Goal: Information Seeking & Learning: Learn about a topic

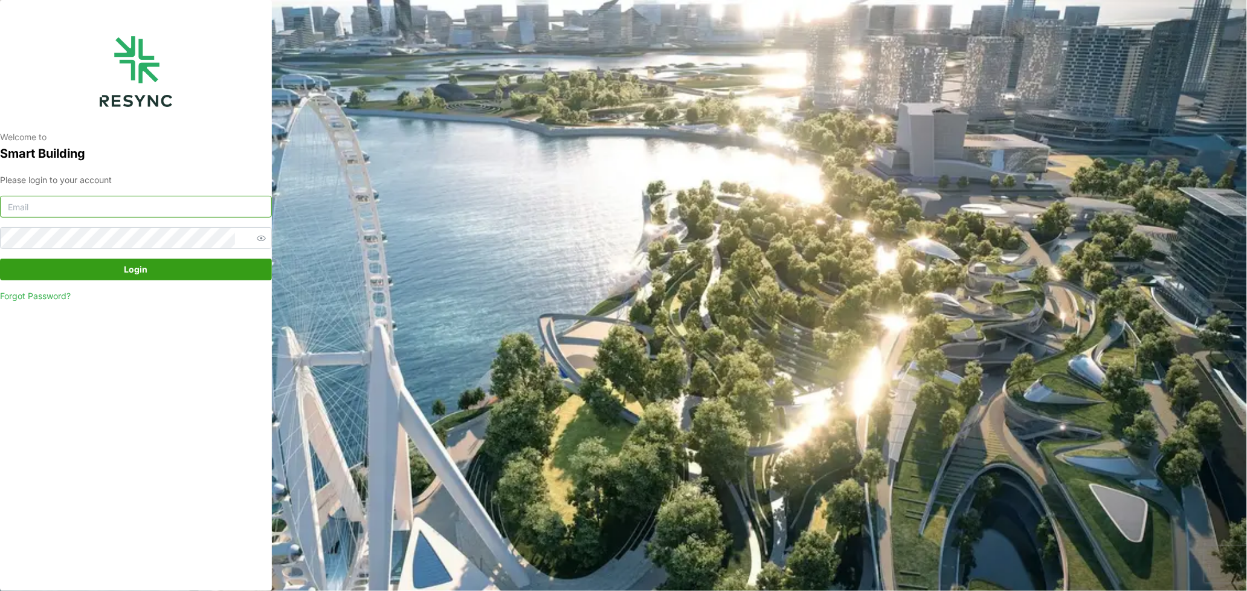
type input "audrey_yeow@defencecollectivesg.com"
click at [152, 274] on span "Login" at bounding box center [135, 269] width 249 height 21
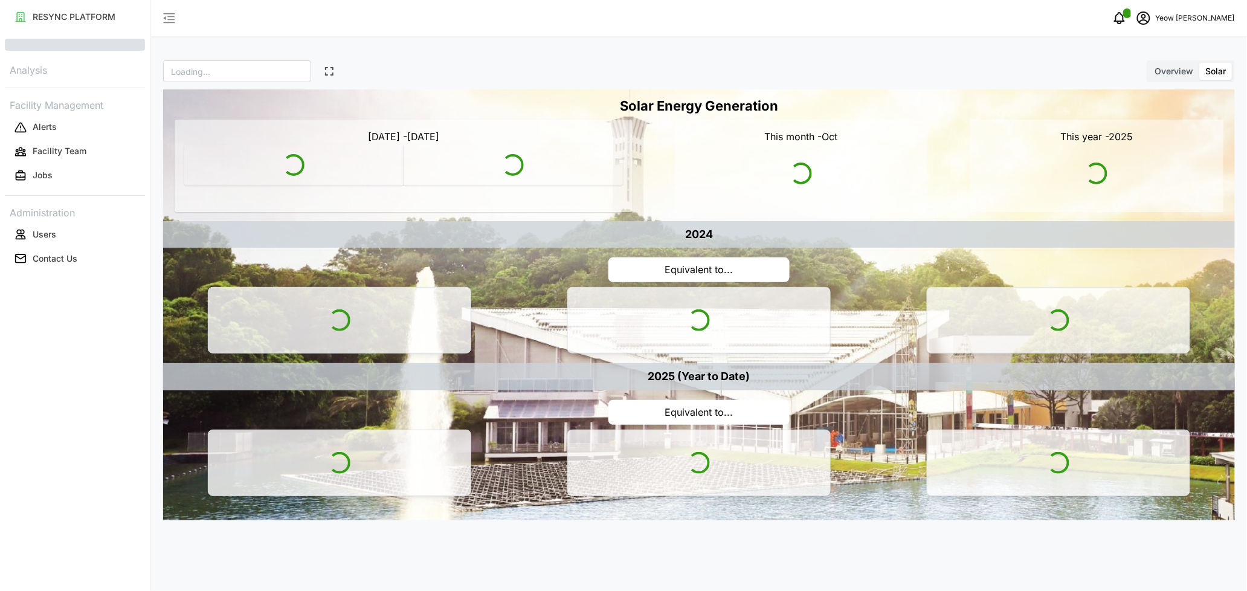
type input "SDC"
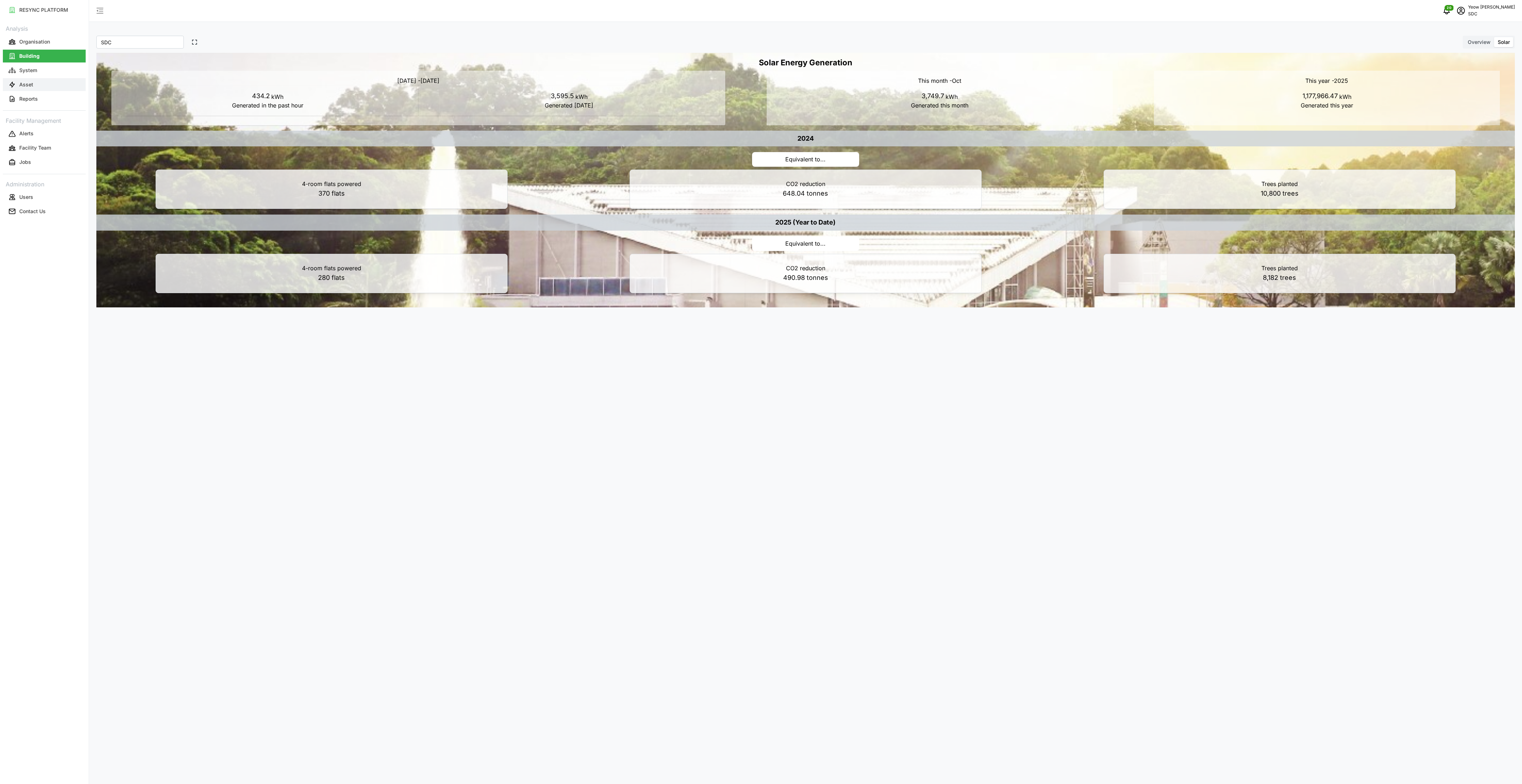
click at [28, 85] on p "Asset" at bounding box center [27, 84] width 14 height 7
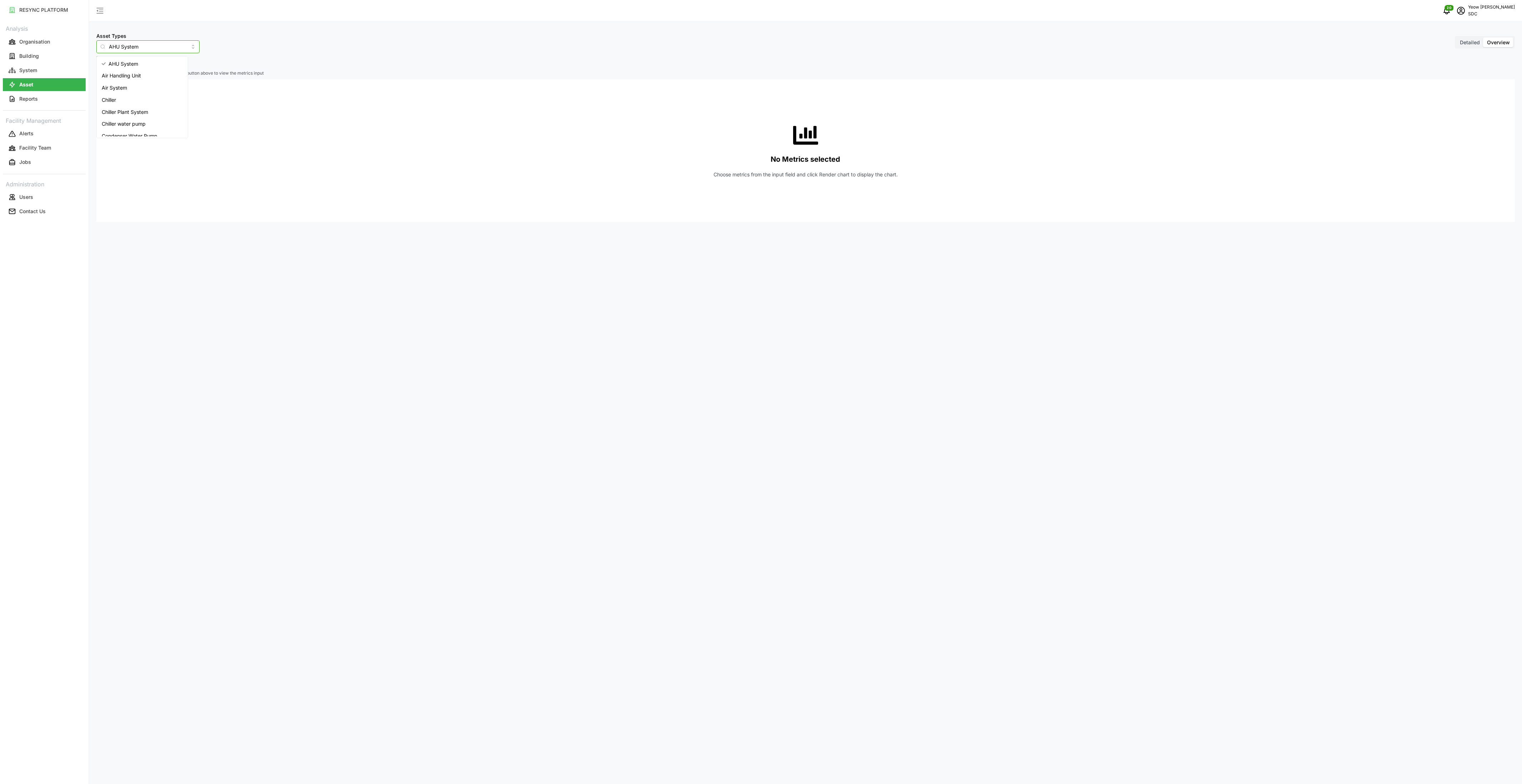
click at [183, 47] on input "AHU System" at bounding box center [148, 47] width 103 height 13
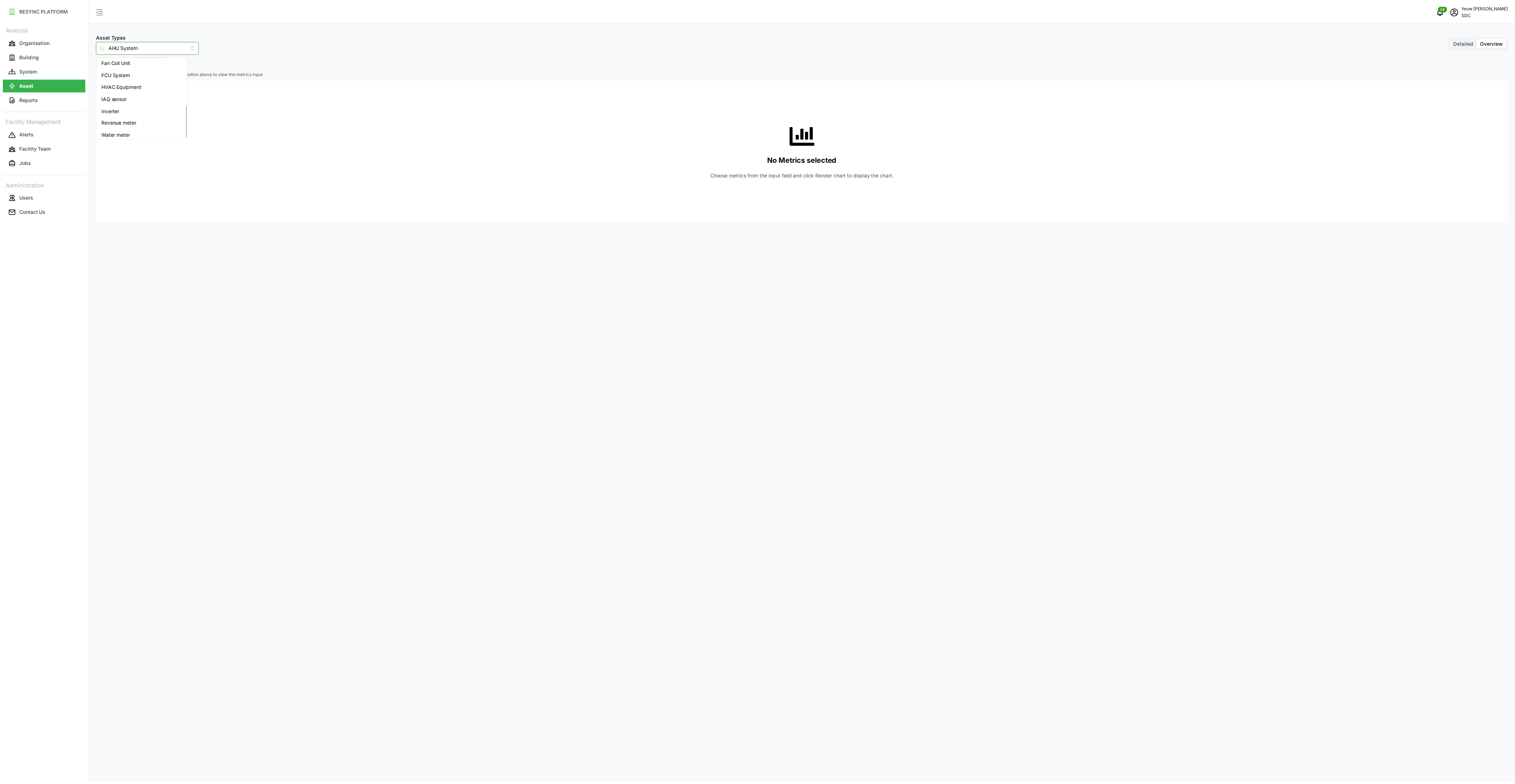
scroll to position [113, 0]
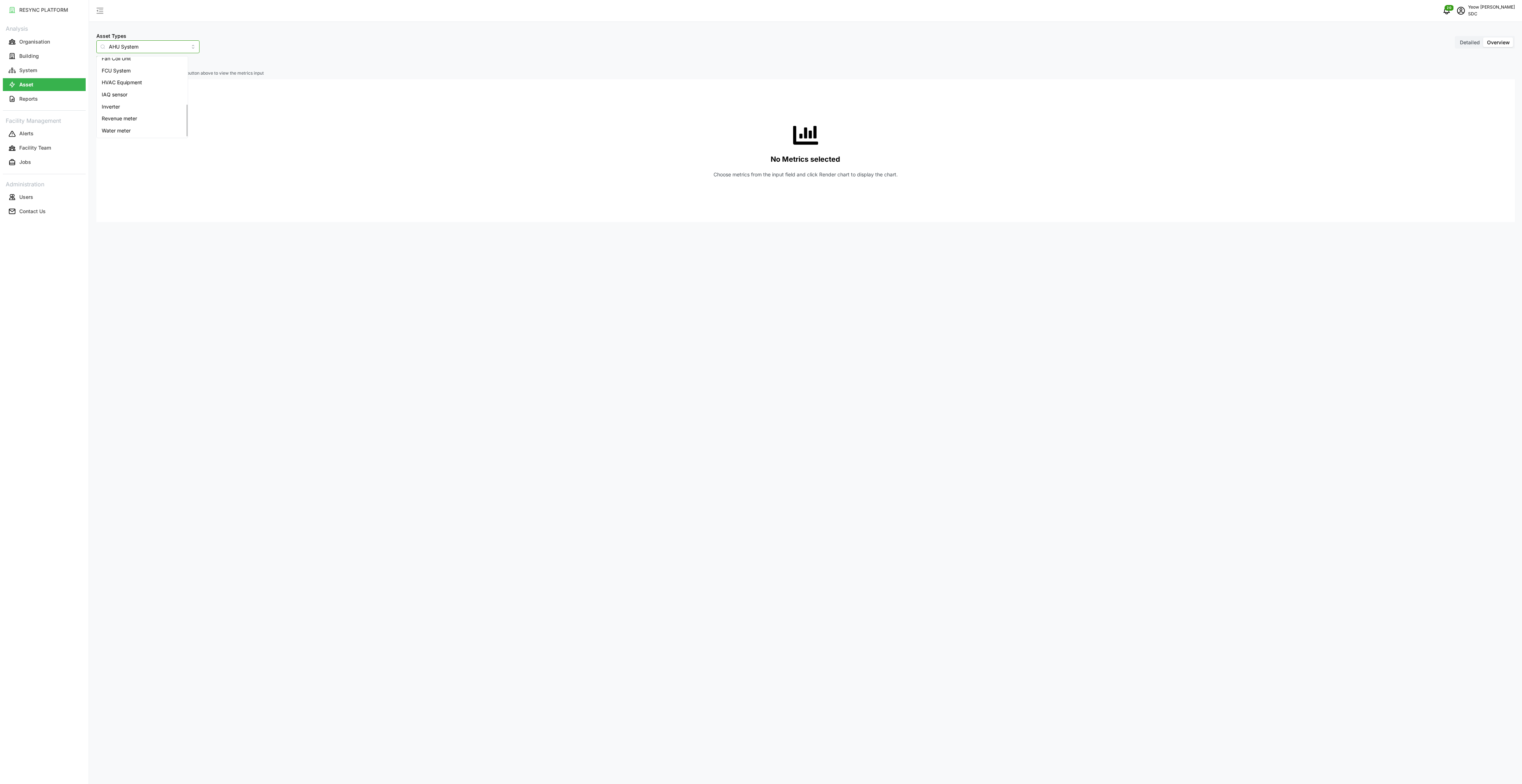
click at [118, 109] on span "Inverter" at bounding box center [110, 106] width 18 height 8
type input "Inverter"
click at [121, 62] on span "Select Locations/Assets" at bounding box center [133, 62] width 59 height 12
click at [113, 94] on span "Select SDC-1" at bounding box center [115, 95] width 5 height 5
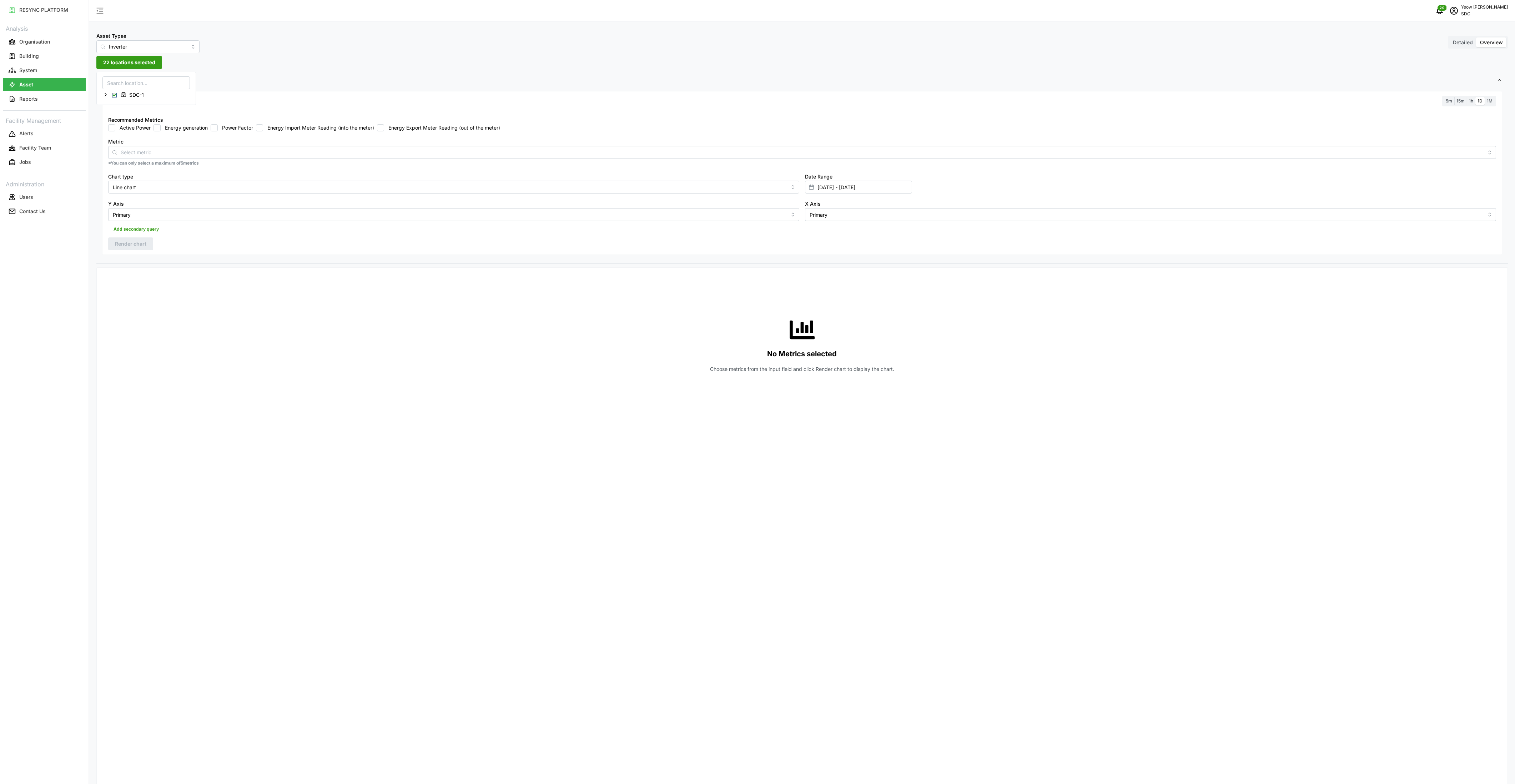
click at [226, 100] on div "Resolution 5m 15m 1h 1D 1M" at bounding box center [802, 101] width 1388 height 11
click at [155, 128] on input "Energy generation" at bounding box center [157, 128] width 7 height 7
checkbox input "true"
click at [175, 191] on input "Line chart" at bounding box center [454, 187] width 691 height 13
drag, startPoint x: 140, startPoint y: 218, endPoint x: 165, endPoint y: 222, distance: 25.3
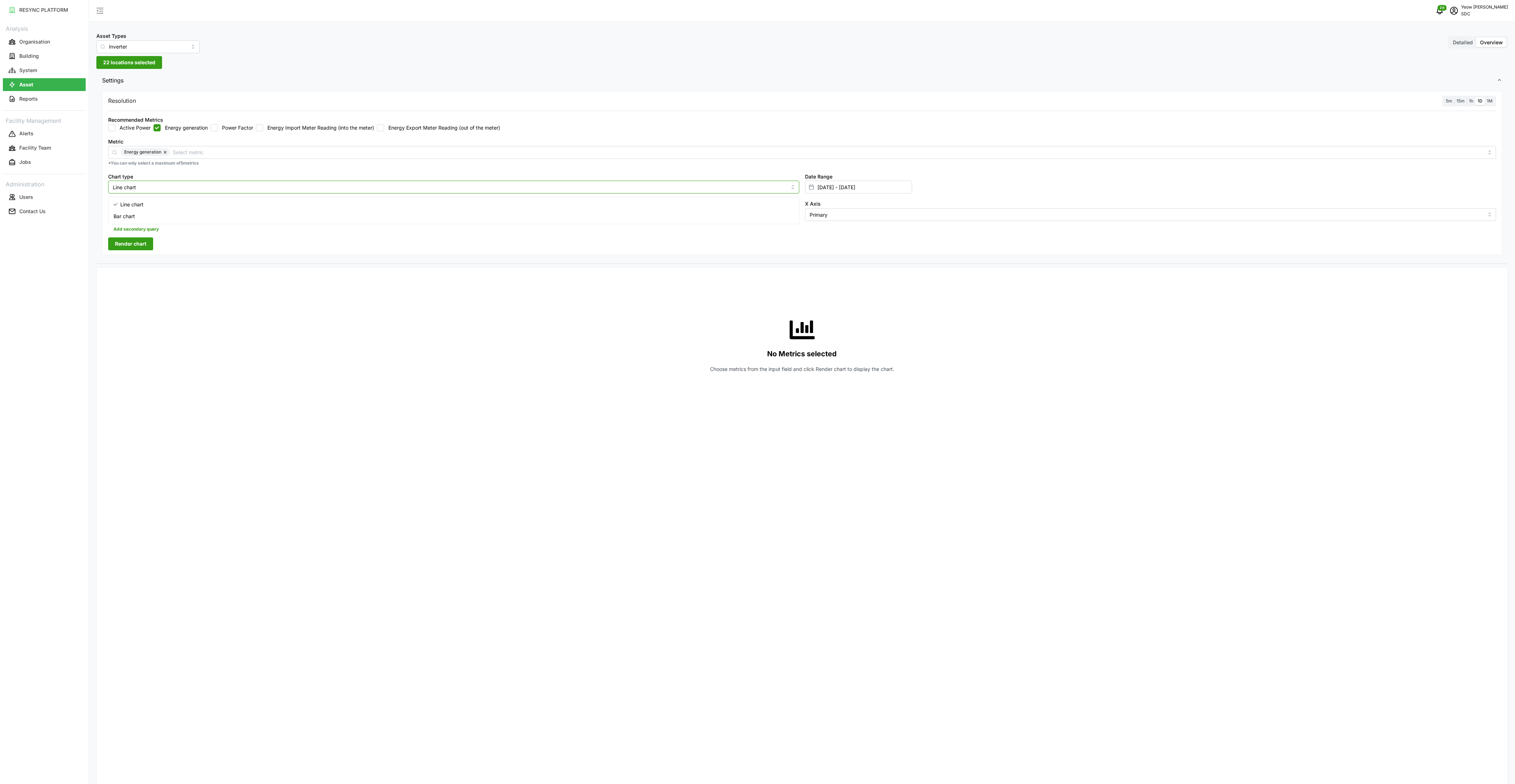
click at [141, 219] on div "Bar chart" at bounding box center [454, 216] width 688 height 12
type input "Bar chart"
click at [736, 196] on div "Date Range [DATE] - [DATE]" at bounding box center [1150, 183] width 697 height 28
click at [736, 184] on input "[DATE] - [DATE]" at bounding box center [858, 187] width 107 height 13
click at [736, 234] on icon "button" at bounding box center [820, 232] width 6 height 6
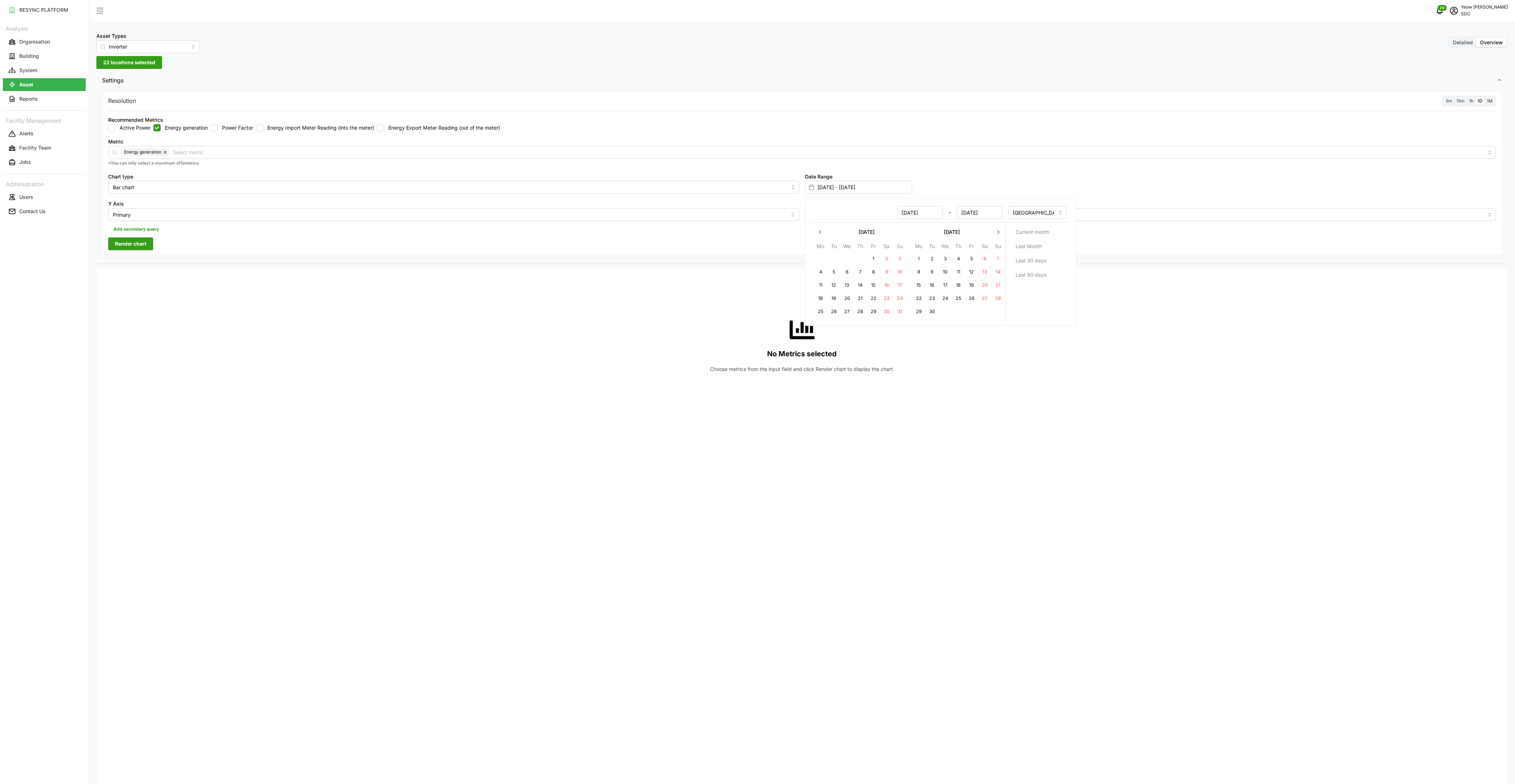
click at [736, 258] on button "1" at bounding box center [919, 259] width 13 height 13
type input "[DATE] - [DATE]"
type input "[DATE]"
drag, startPoint x: 990, startPoint y: 208, endPoint x: 997, endPoint y: 253, distance: 45.5
click at [736, 210] on input "[DATE]" at bounding box center [979, 213] width 45 height 13
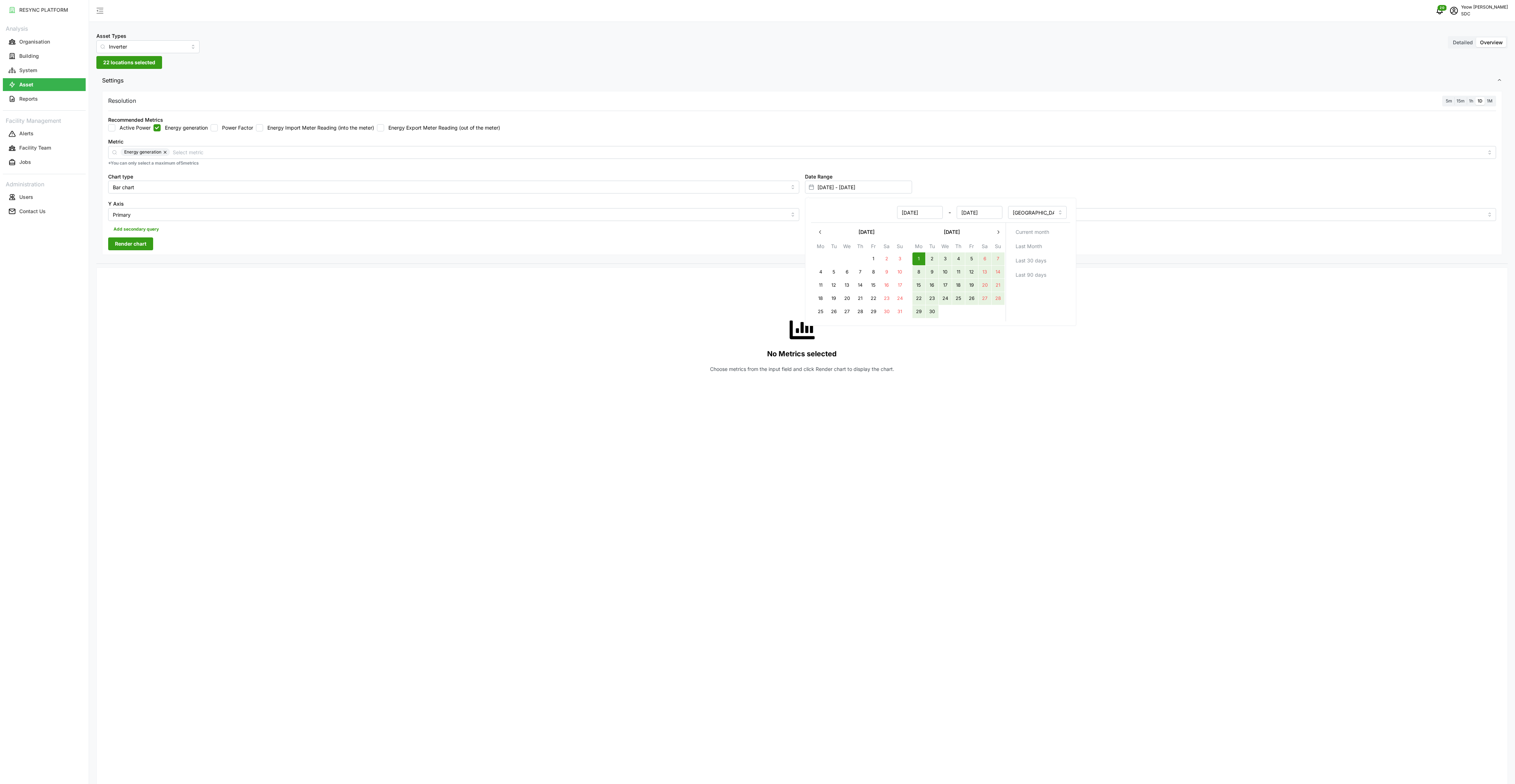
click at [736, 314] on button "30" at bounding box center [932, 312] width 13 height 13
type input "[DATE] - [DATE]"
type input "[DATE]"
click at [496, 349] on div "No Metrics selected Choose metrics from the input field and click Render chart …" at bounding box center [802, 345] width 1388 height 143
click at [736, 99] on span "1M" at bounding box center [1490, 100] width 6 height 5
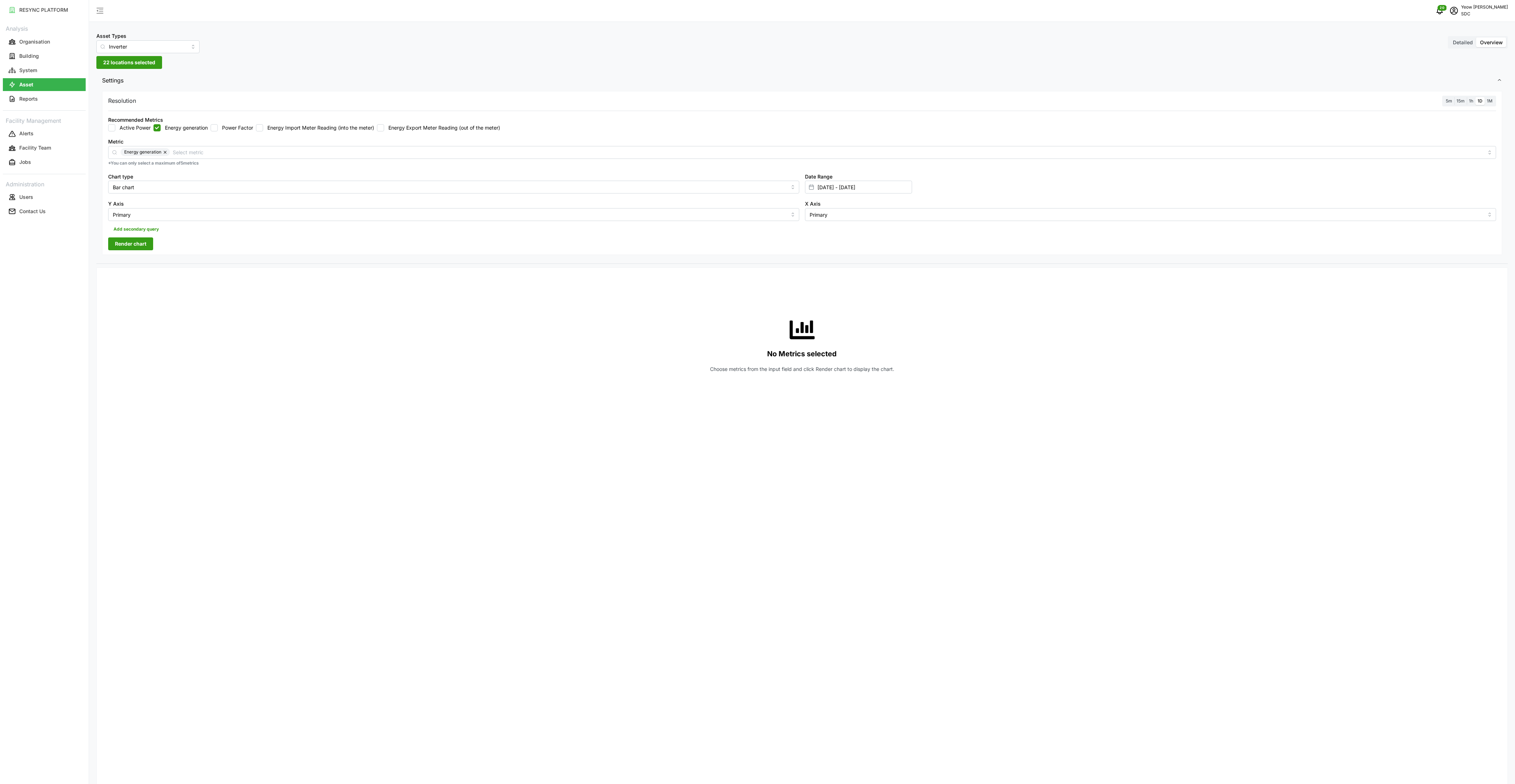
click at [736, 97] on input "1M" at bounding box center [1485, 97] width 0 height 0
click at [132, 239] on span "Render chart" at bounding box center [131, 243] width 31 height 12
click at [181, 47] on input "Inverter" at bounding box center [148, 47] width 103 height 13
click at [125, 115] on span "Revenue meter" at bounding box center [119, 118] width 35 height 8
type input "Revenue meter"
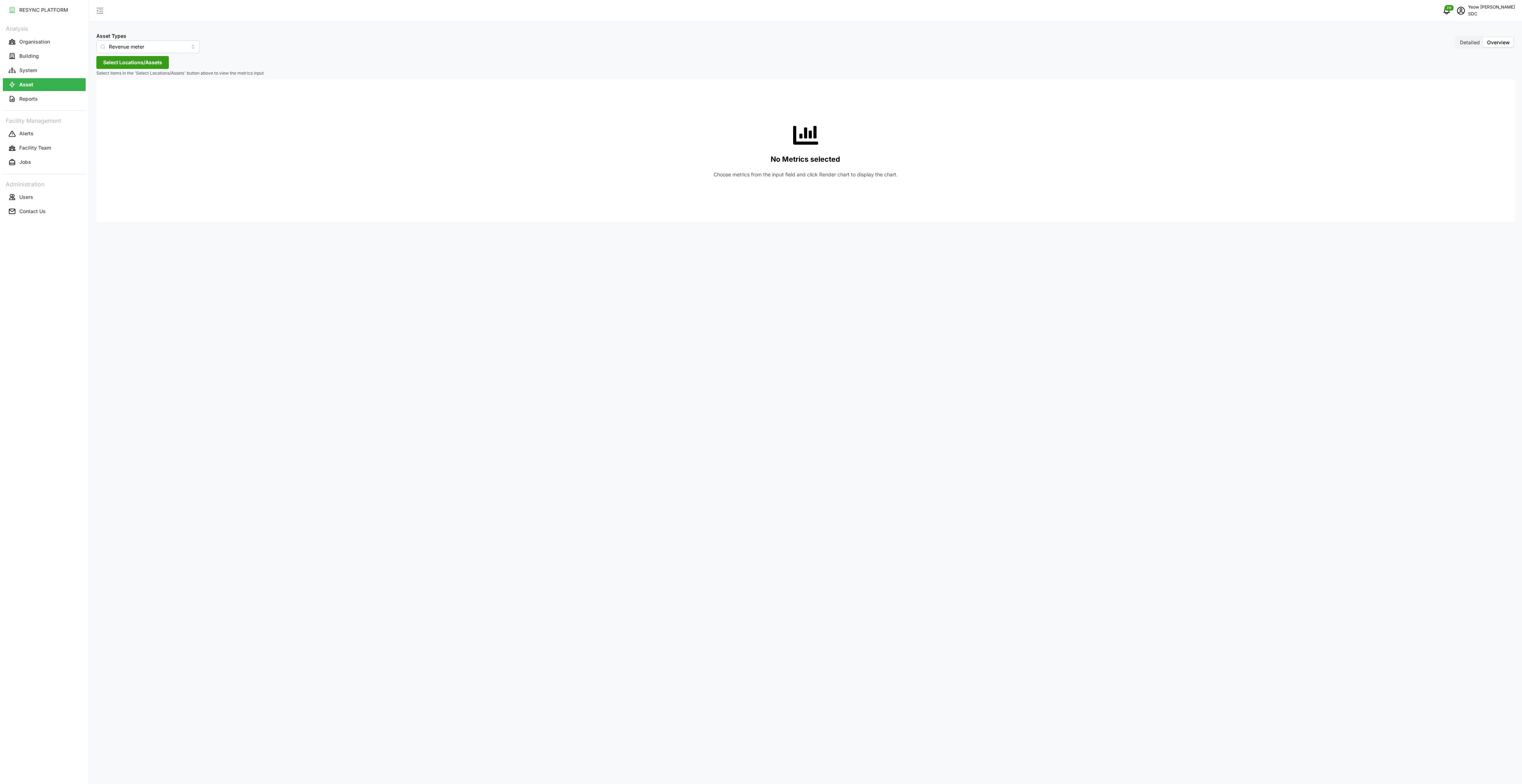
click at [141, 63] on span "Select Locations/Assets" at bounding box center [133, 62] width 59 height 12
click at [114, 95] on span "Select SDC-1" at bounding box center [115, 95] width 5 height 5
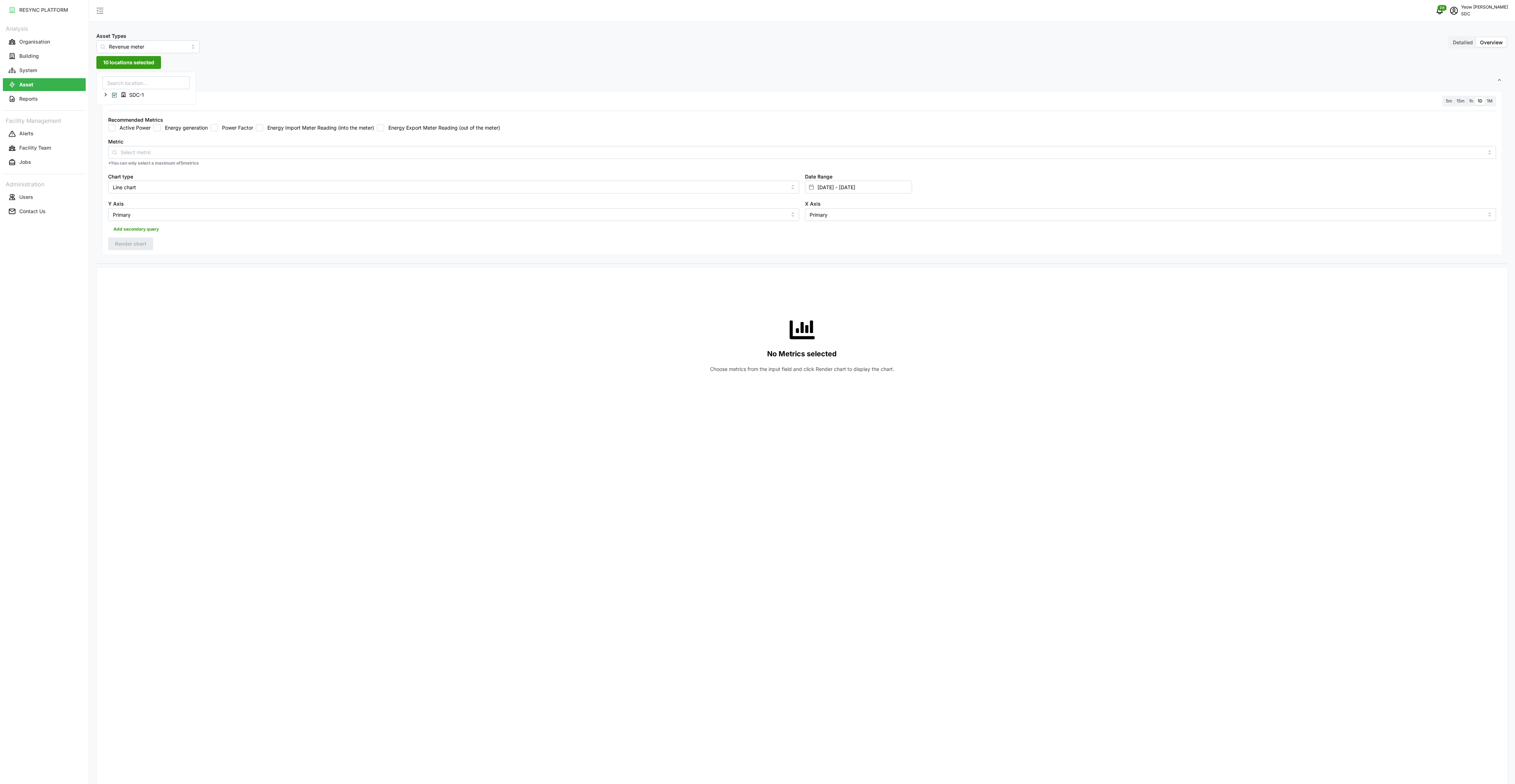
click at [157, 128] on input "Energy generation" at bounding box center [157, 128] width 7 height 7
checkbox input "true"
drag, startPoint x: 680, startPoint y: 188, endPoint x: 675, endPoint y: 187, distance: 5.1
click at [680, 188] on input "Line chart" at bounding box center [454, 187] width 691 height 13
click at [138, 217] on div "Bar chart" at bounding box center [454, 216] width 688 height 12
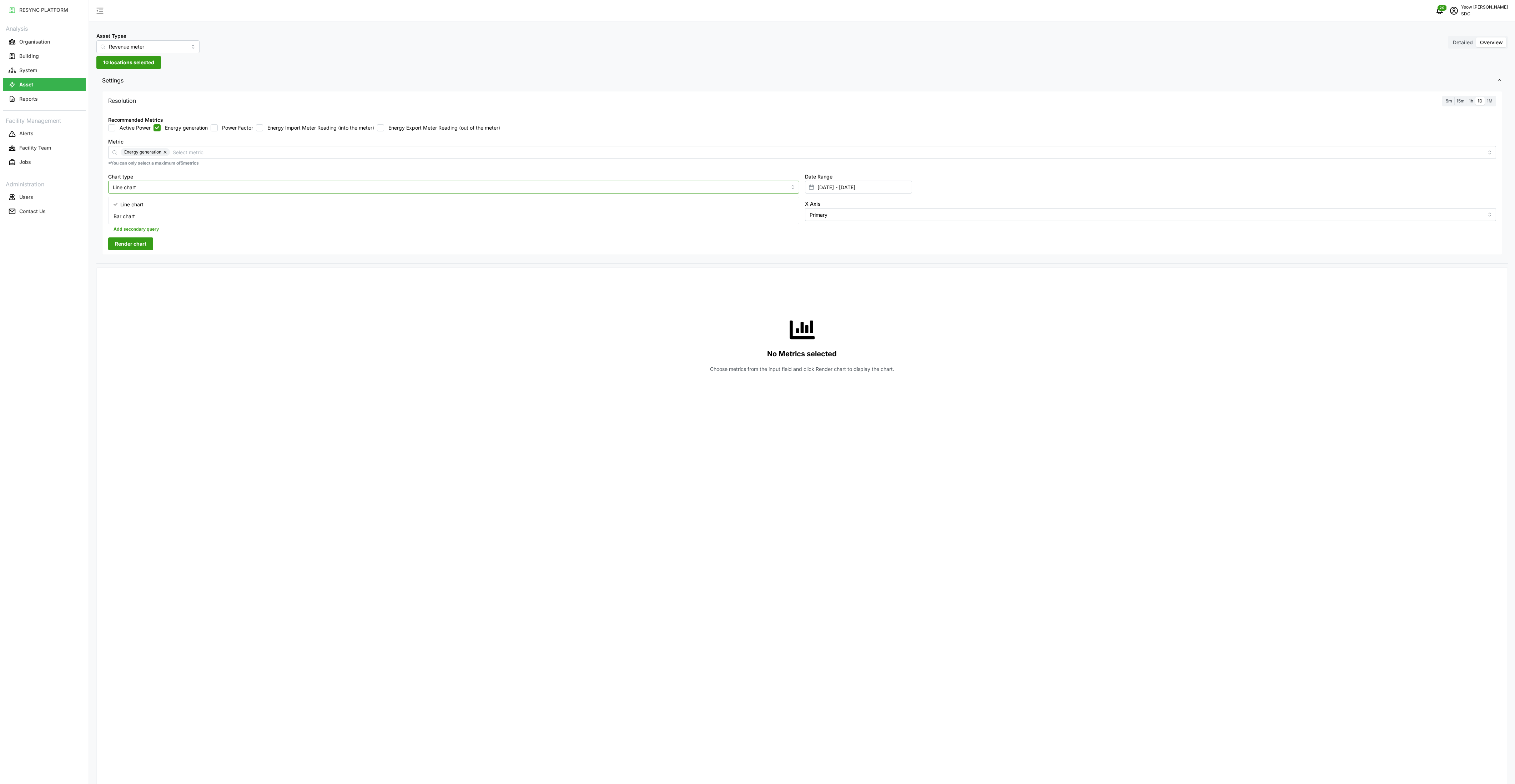
type input "Bar chart"
click at [736, 100] on span "1M" at bounding box center [1490, 100] width 6 height 5
click at [736, 97] on input "1M" at bounding box center [1485, 97] width 0 height 0
click at [138, 246] on span "Render chart" at bounding box center [131, 243] width 31 height 12
